Goal: Check status

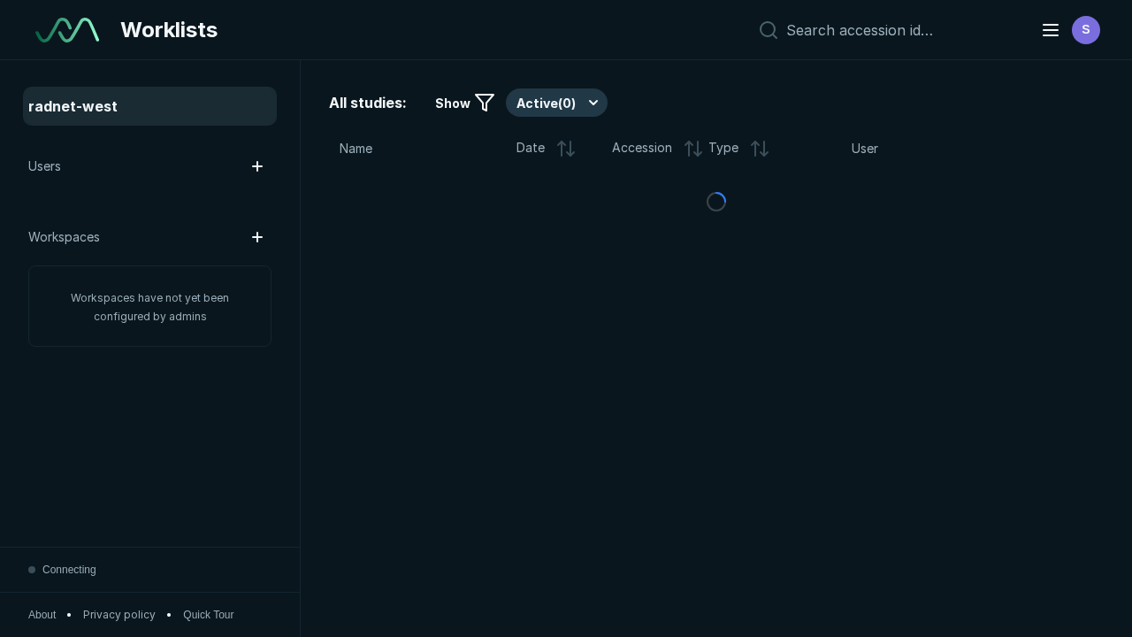
scroll to position [4830, 7368]
